Goal: Navigation & Orientation: Understand site structure

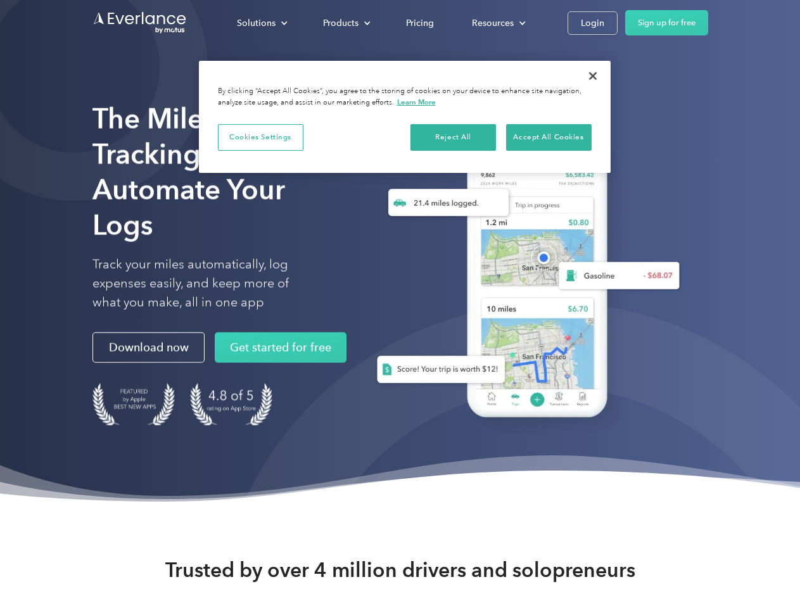
click at [262, 23] on div "Solutions" at bounding box center [256, 23] width 39 height 16
click at [345, 23] on div "Products" at bounding box center [340, 23] width 35 height 16
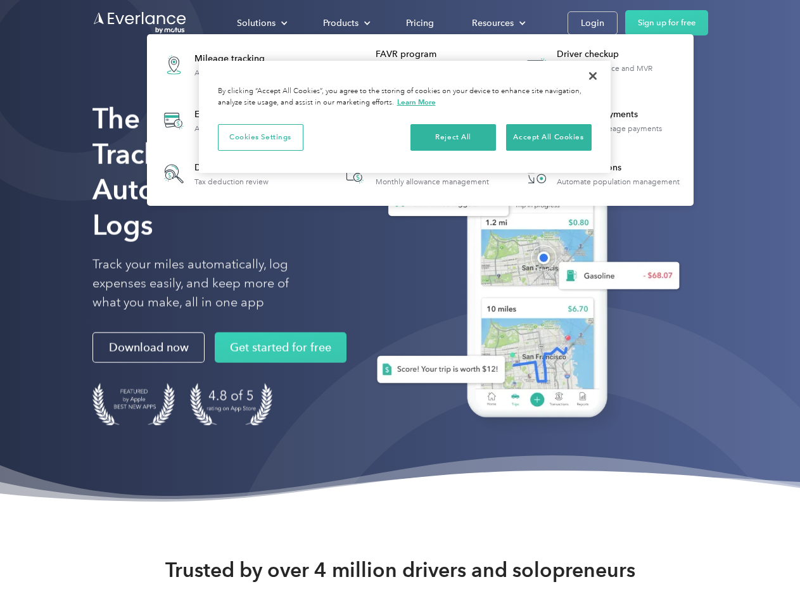
click at [497, 23] on div "Resources" at bounding box center [493, 23] width 42 height 16
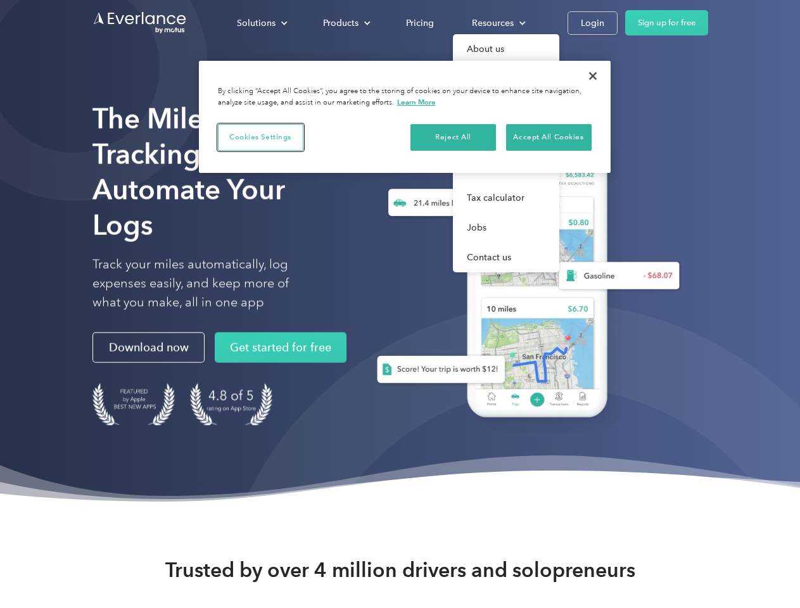
click at [260, 137] on button "Cookies Settings" at bounding box center [260, 137] width 85 height 27
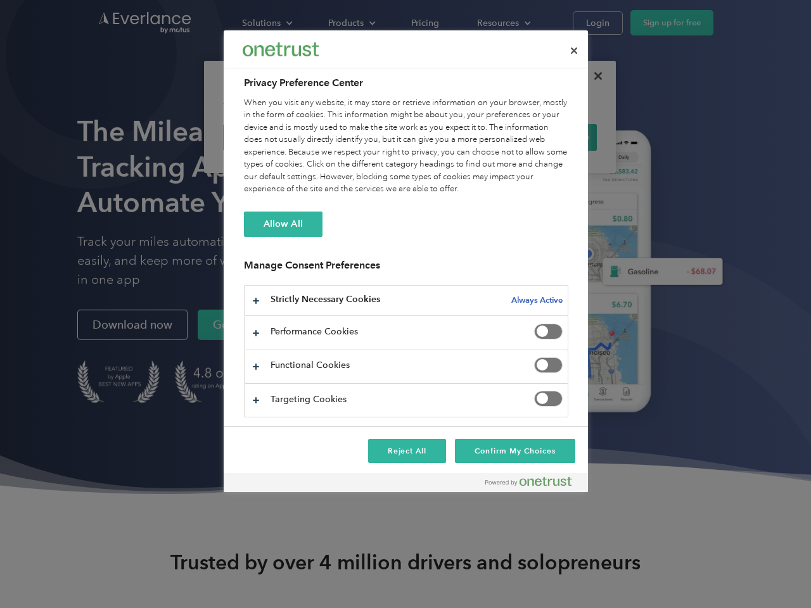
click at [453, 137] on div "When you visit any website, it may store or retrieve information on your browse…" at bounding box center [406, 146] width 324 height 99
click at [548, 137] on div "When you visit any website, it may store or retrieve information on your browse…" at bounding box center [406, 146] width 324 height 99
click at [593, 76] on div at bounding box center [405, 304] width 811 height 608
